Goal: Check status: Check status

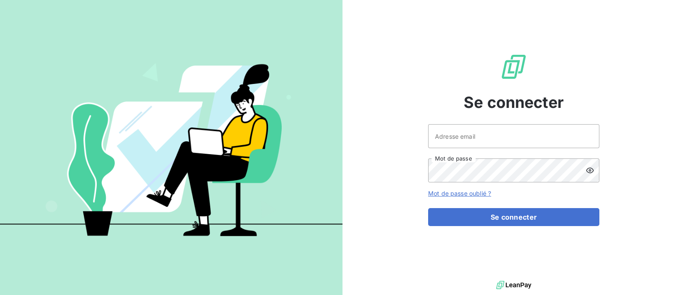
type input "[EMAIL_ADDRESS][DOMAIN_NAME]"
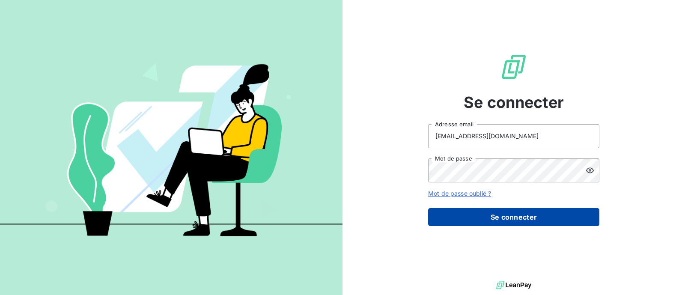
click at [510, 217] on button "Se connecter" at bounding box center [513, 217] width 171 height 18
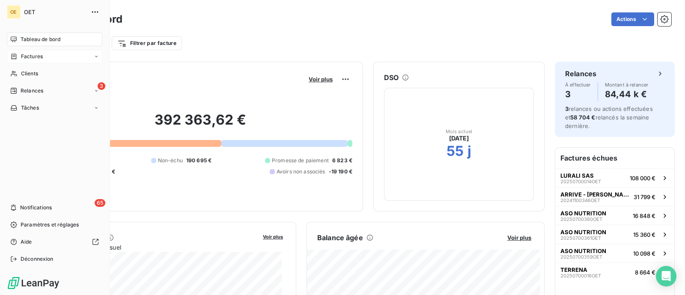
click at [36, 58] on span "Factures" at bounding box center [32, 57] width 22 height 8
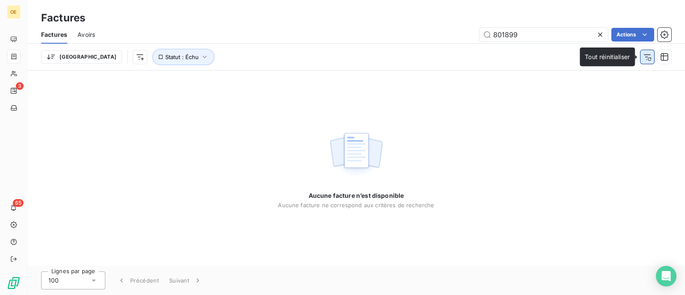
type input "801899"
click at [649, 55] on icon "button" at bounding box center [647, 57] width 9 height 9
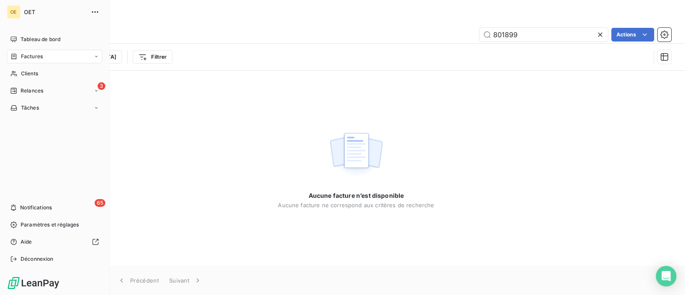
click at [30, 54] on span "Factures" at bounding box center [32, 57] width 22 height 8
click at [95, 56] on icon at bounding box center [96, 56] width 5 height 5
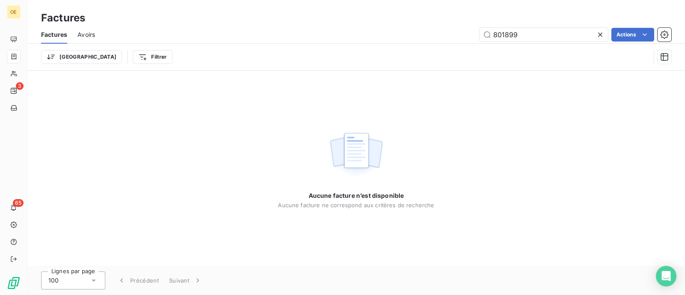
click at [598, 35] on icon at bounding box center [600, 34] width 9 height 9
